Goal: Information Seeking & Learning: Learn about a topic

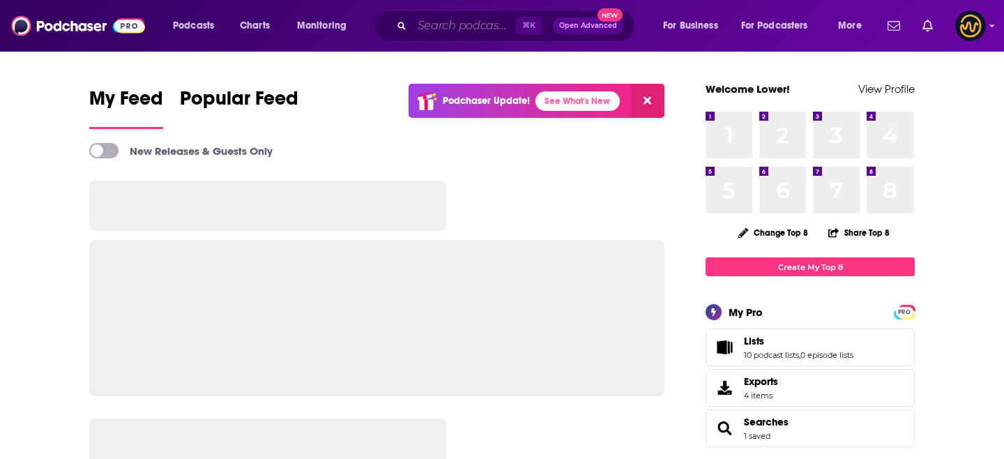
click at [449, 29] on input "Search podcasts, credits, & more..." at bounding box center [464, 26] width 104 height 22
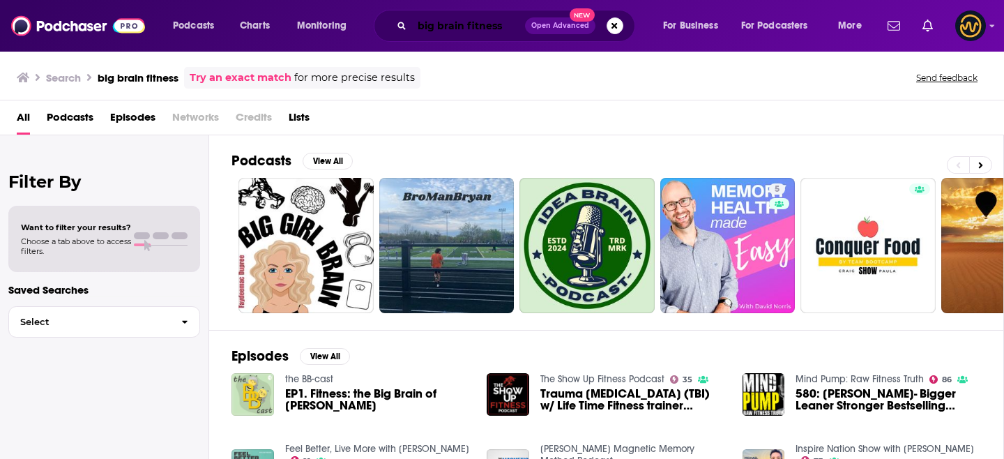
click at [466, 29] on input "big brain fitness" at bounding box center [468, 26] width 113 height 22
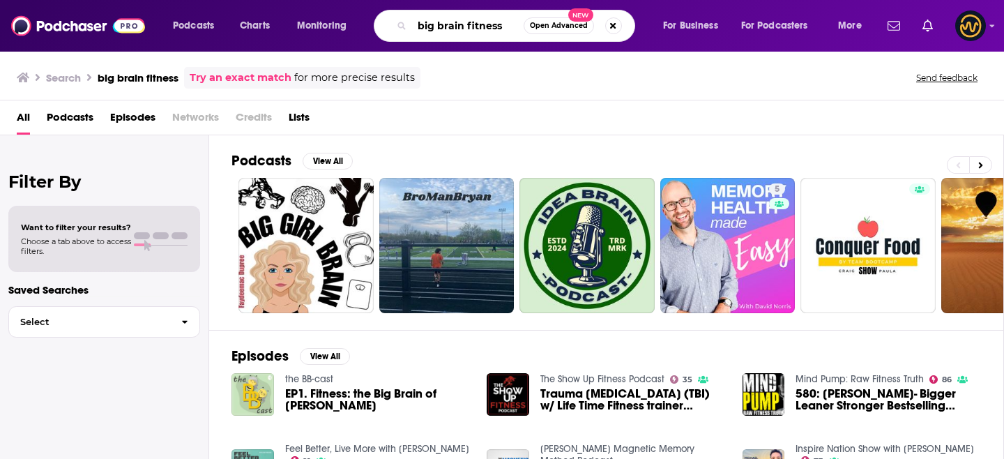
click at [466, 29] on input "big brain fitness" at bounding box center [468, 26] width 112 height 22
type input "better brain fitness"
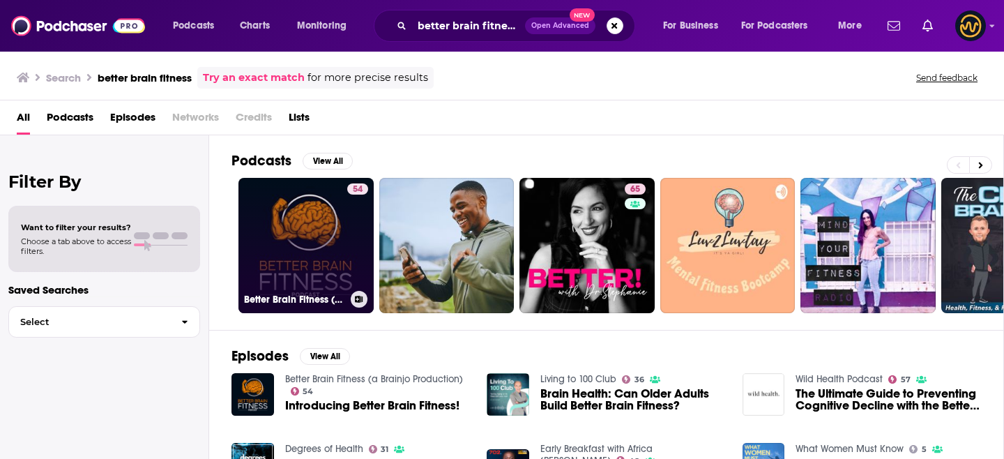
click at [297, 243] on link "54 Better Brain Fitness (a Brainjo Production)" at bounding box center [305, 245] width 135 height 135
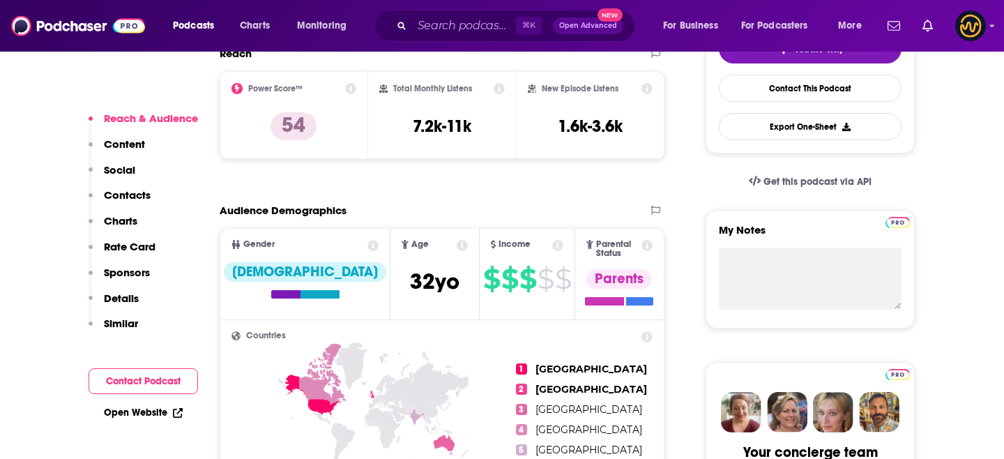
scroll to position [360, 0]
